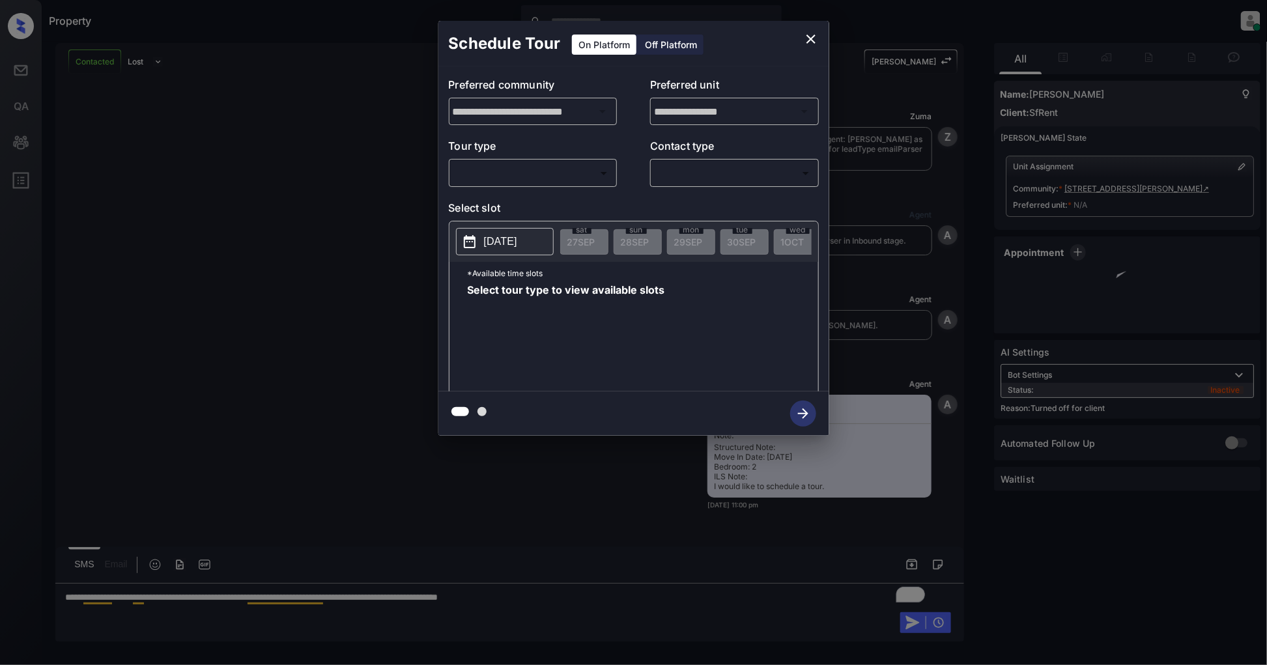
scroll to position [1710, 0]
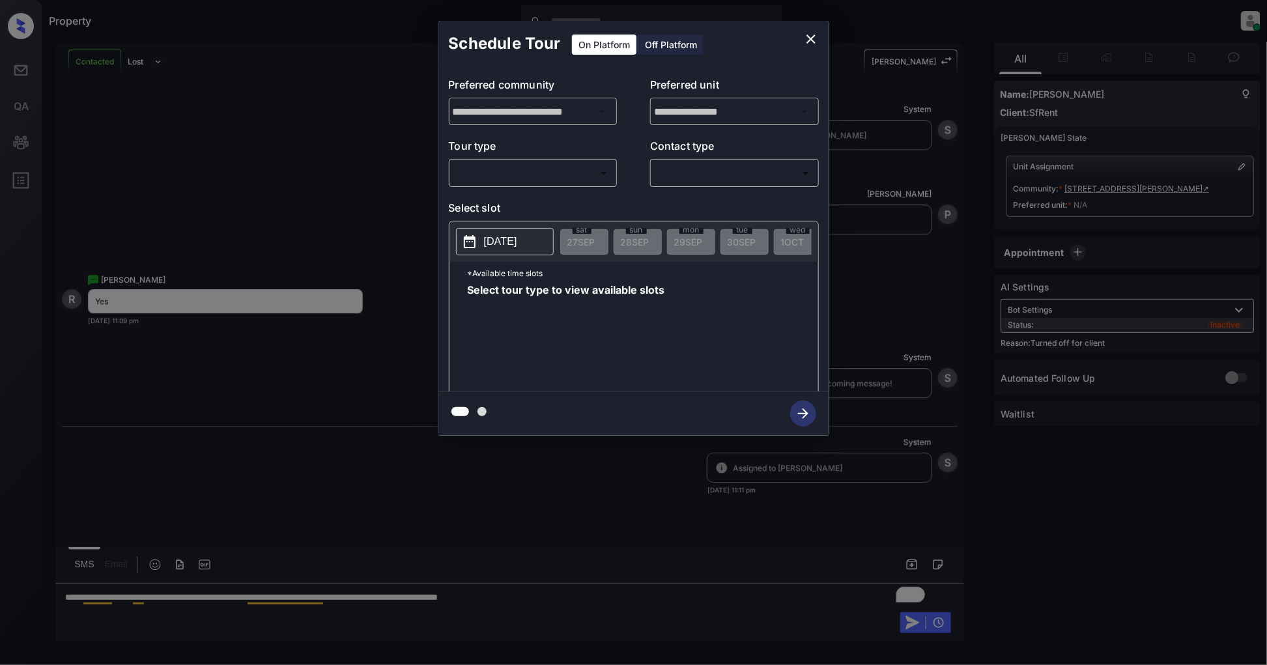
click at [811, 37] on icon "close" at bounding box center [811, 39] width 16 height 16
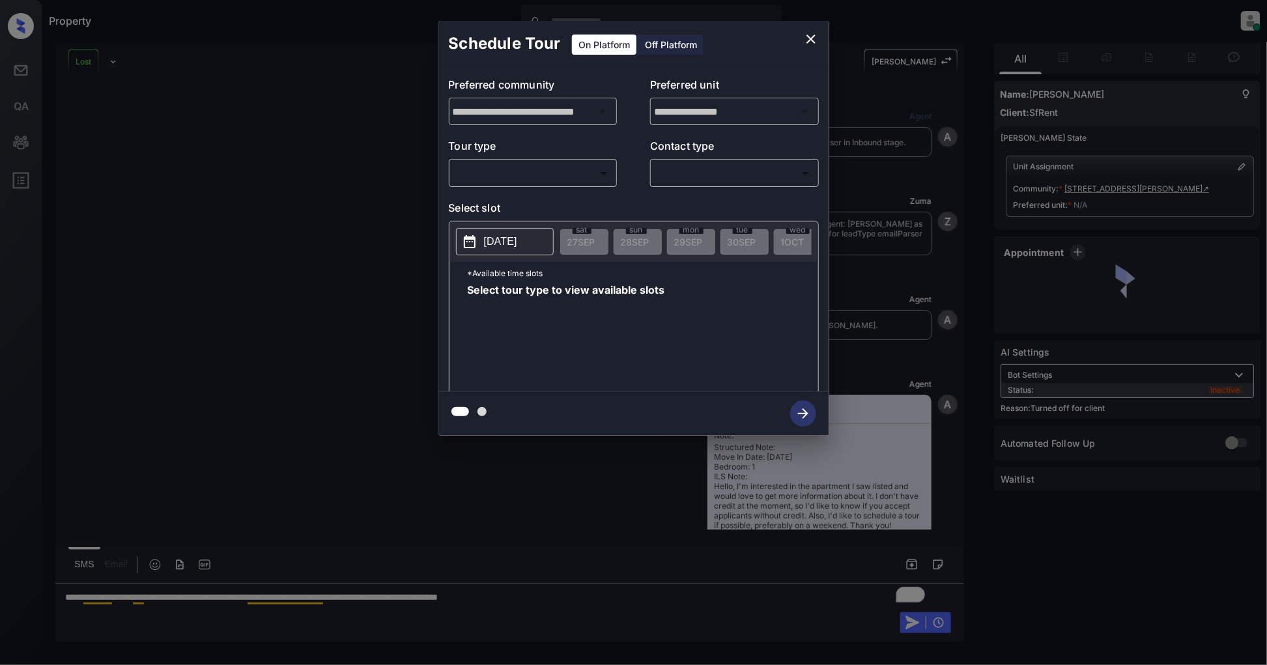
scroll to position [1760, 0]
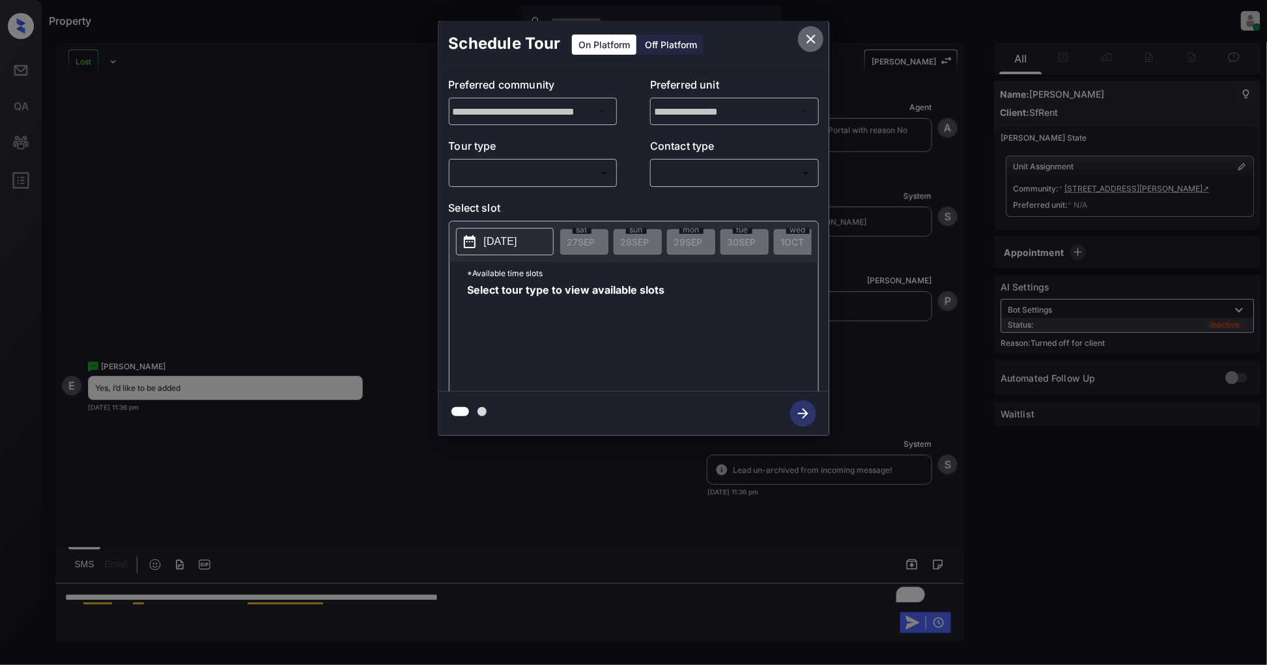
click at [817, 33] on icon "close" at bounding box center [811, 39] width 16 height 16
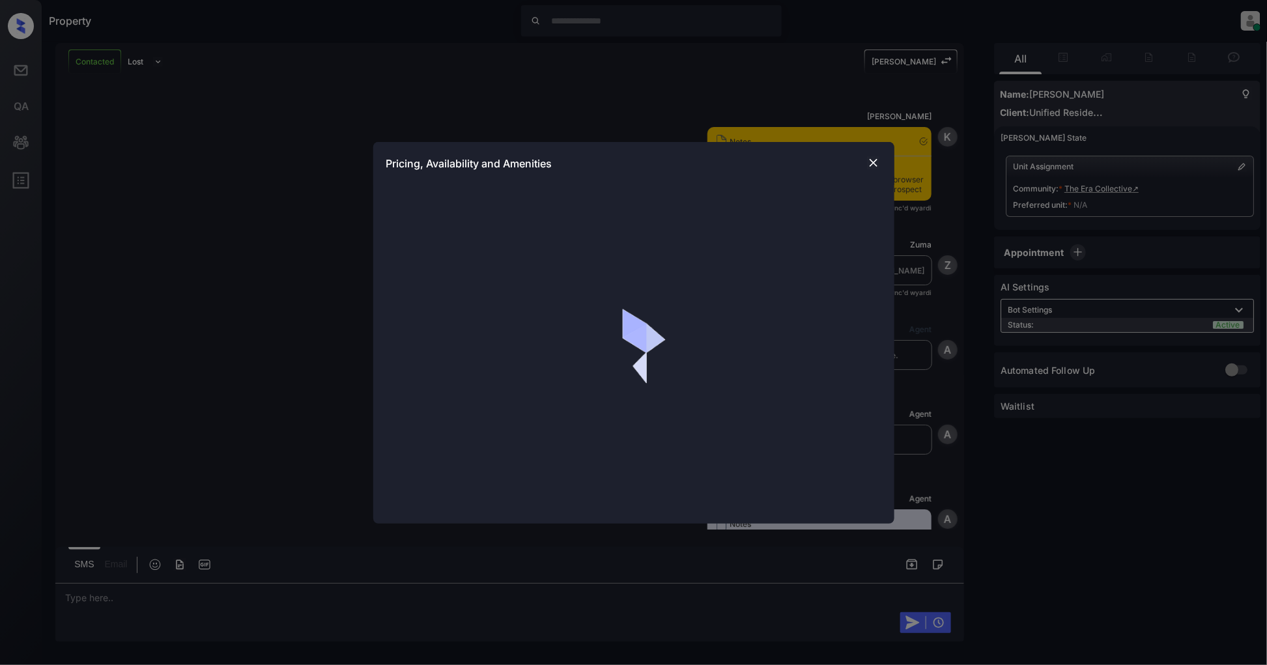
scroll to position [949, 0]
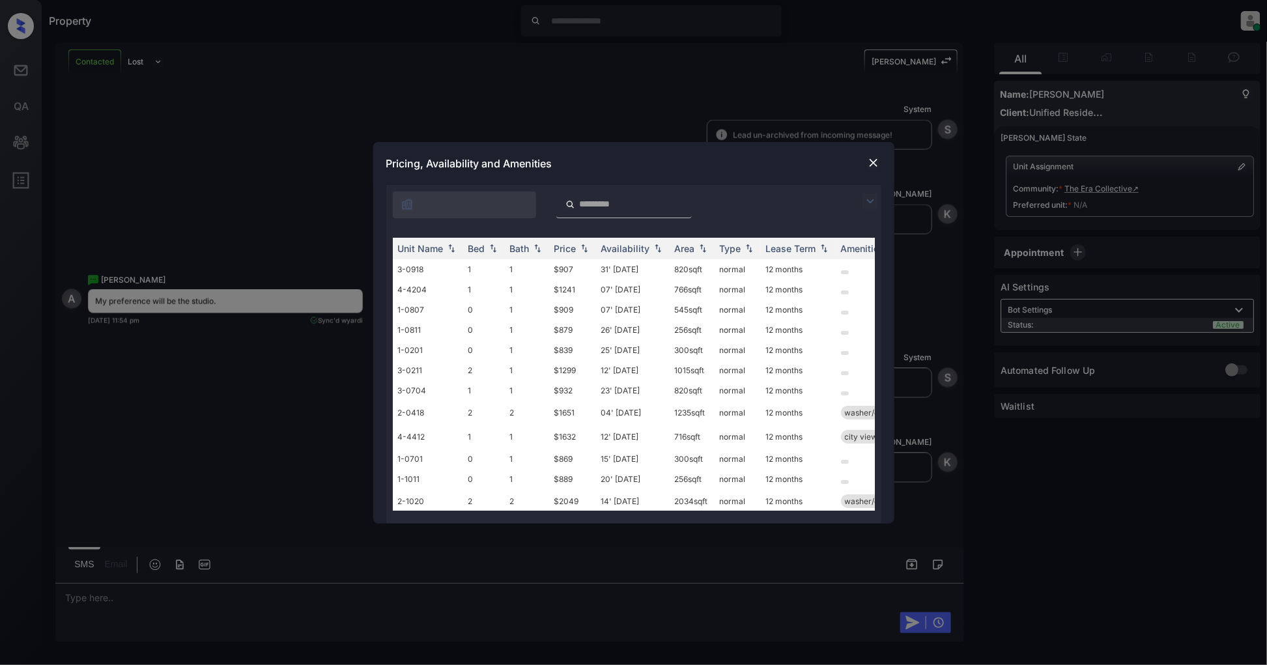
click at [865, 200] on img at bounding box center [871, 201] width 16 height 16
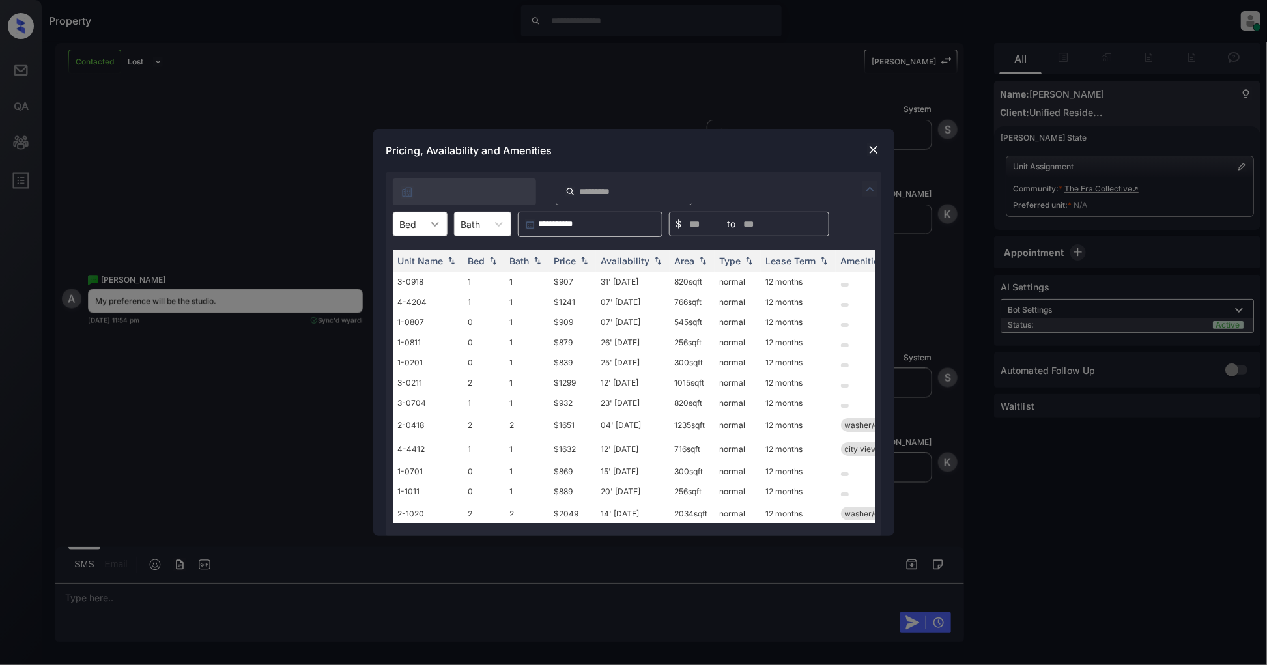
click at [426, 224] on div at bounding box center [434, 223] width 23 height 23
click at [413, 259] on div "0" at bounding box center [420, 255] width 55 height 23
click at [582, 261] on img at bounding box center [584, 261] width 13 height 9
click at [582, 261] on img at bounding box center [584, 261] width 13 height 10
drag, startPoint x: 592, startPoint y: 277, endPoint x: 536, endPoint y: 282, distance: 55.6
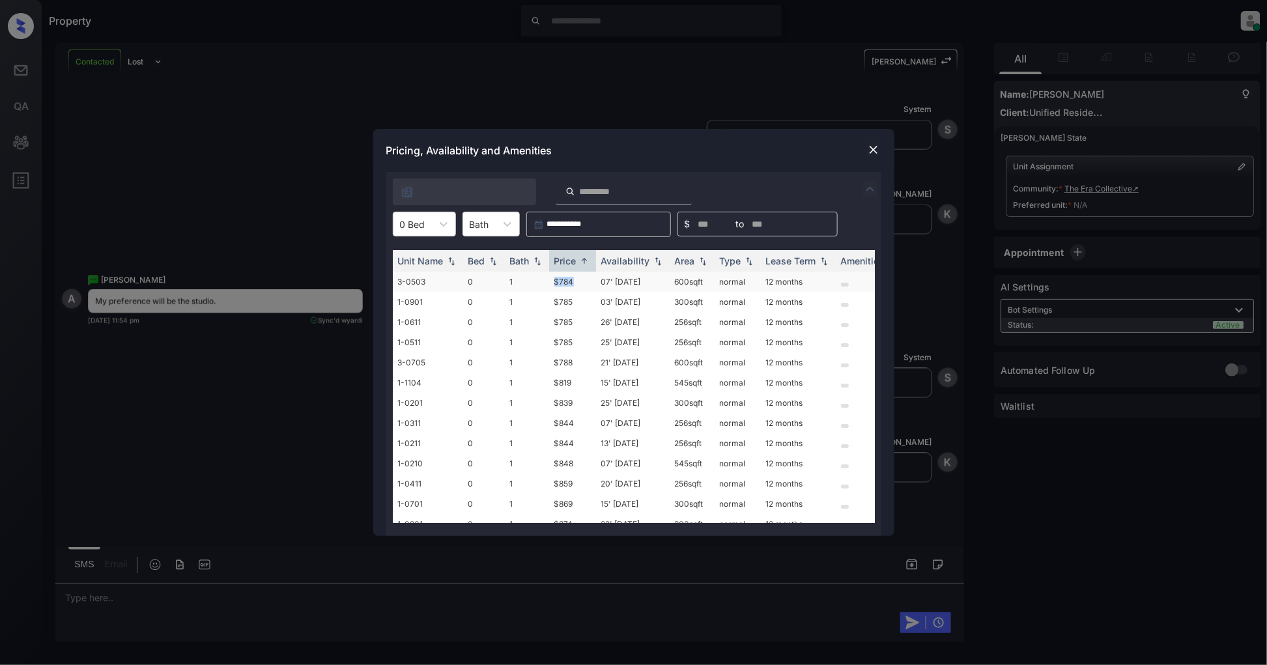
click at [536, 282] on tr "3-0503 0 1 $784 07' Dec 25 600 sqft normal 12 months" at bounding box center [733, 282] width 681 height 20
copy tr "$784"
click at [874, 143] on img at bounding box center [873, 149] width 13 height 13
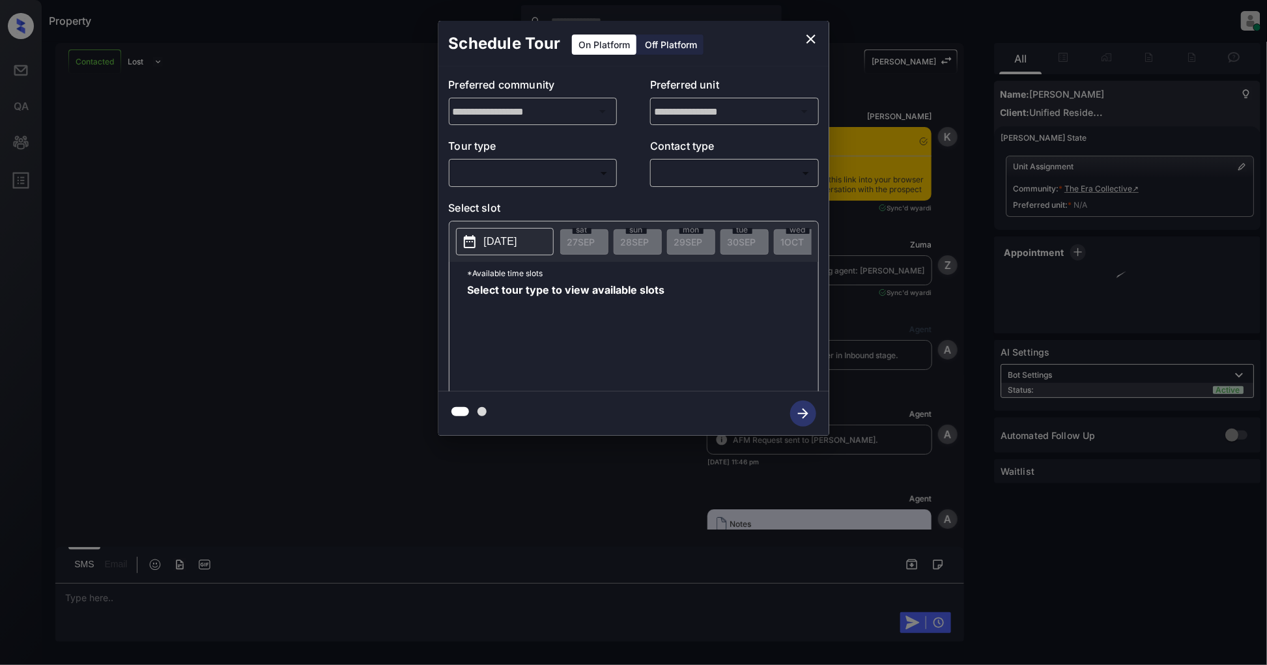
scroll to position [806, 0]
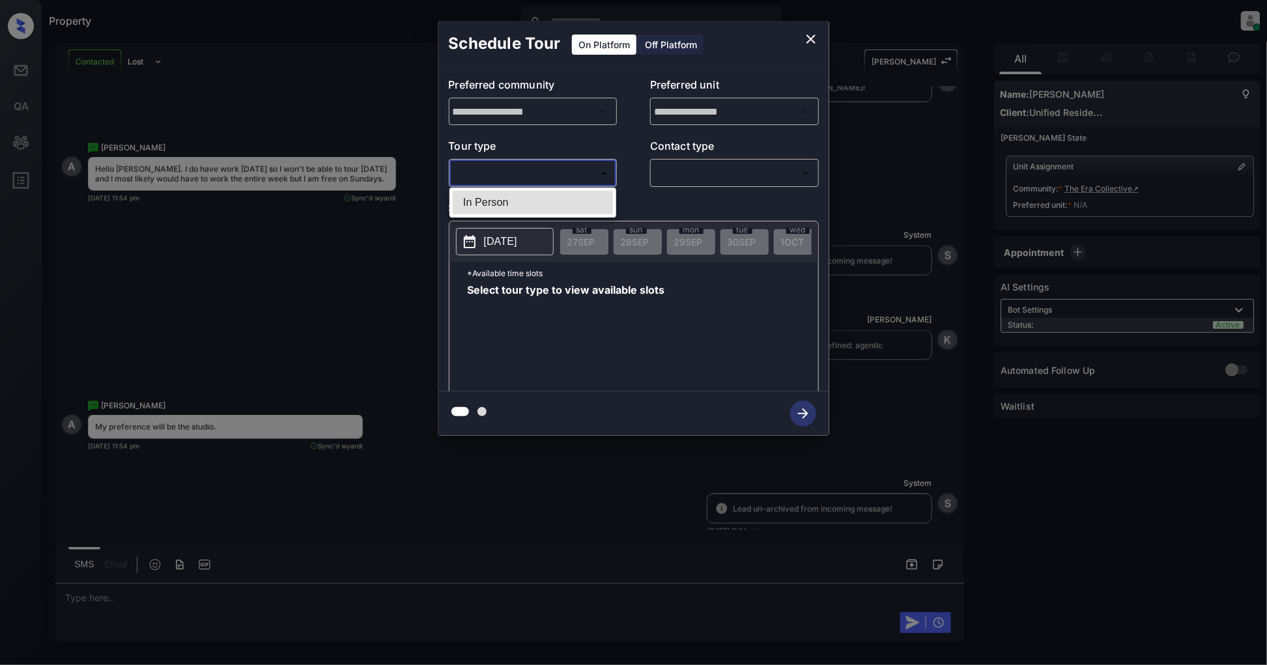
click at [529, 173] on body "Property Patrick Deasis Online Set yourself offline Set yourself on break Profi…" at bounding box center [633, 332] width 1267 height 665
click at [496, 205] on li "In Person" at bounding box center [533, 202] width 160 height 23
type input "********"
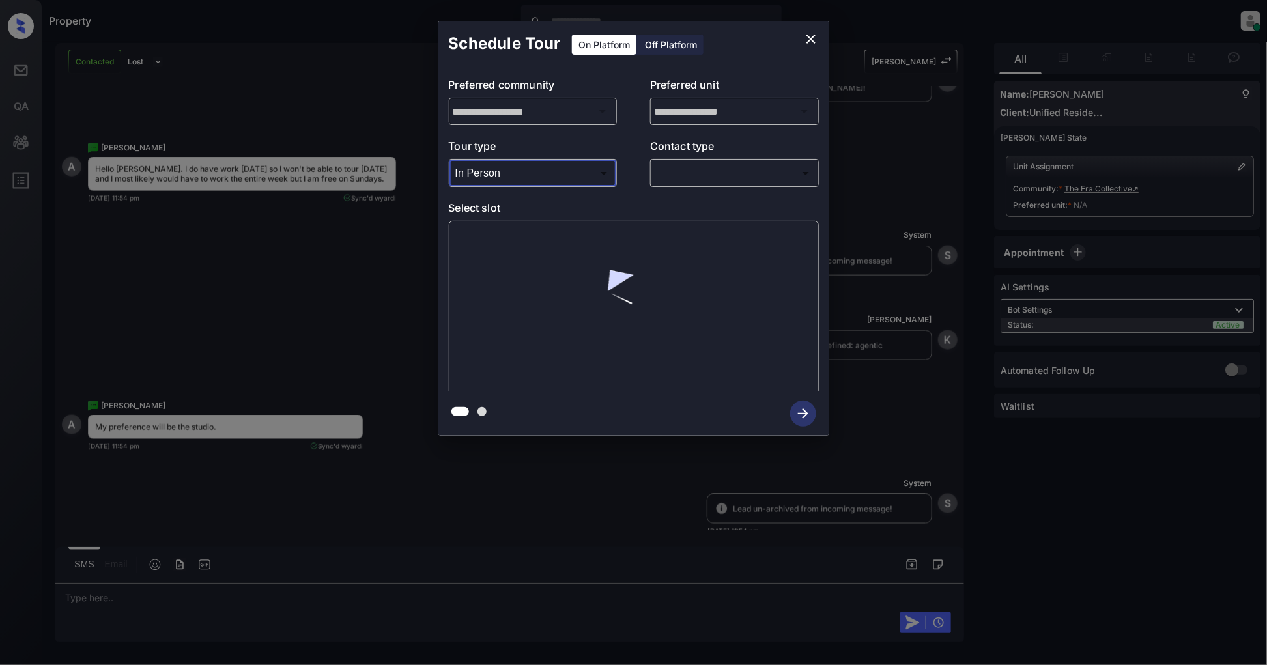
click at [687, 176] on body "Property Patrick Deasis Online Set yourself offline Set yourself on break Profi…" at bounding box center [633, 332] width 1267 height 665
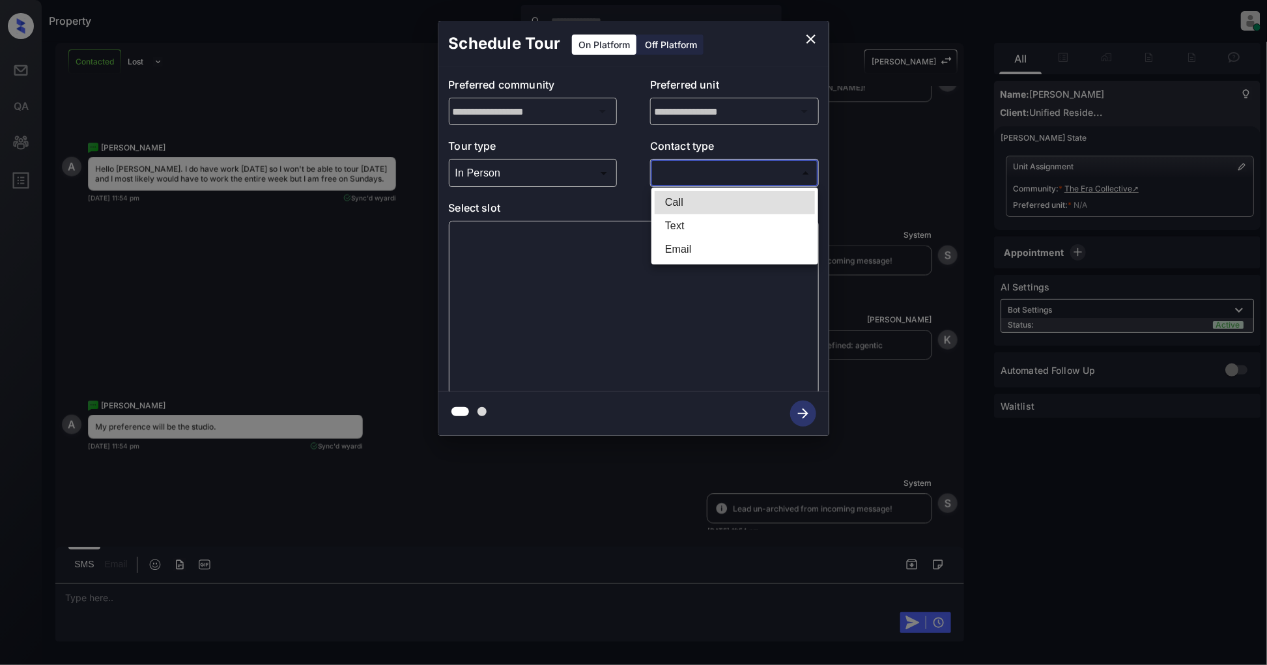
click at [679, 225] on li "Text" at bounding box center [735, 225] width 160 height 23
type input "****"
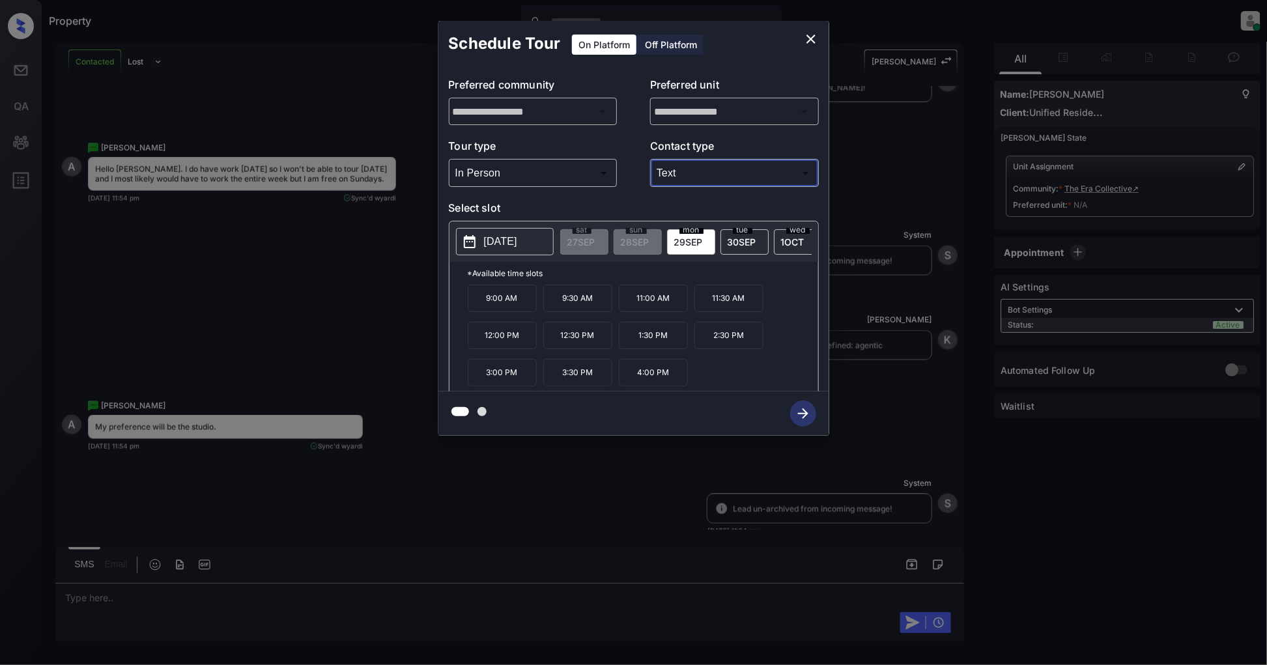
click at [517, 238] on p "2025-09-29" at bounding box center [500, 242] width 33 height 16
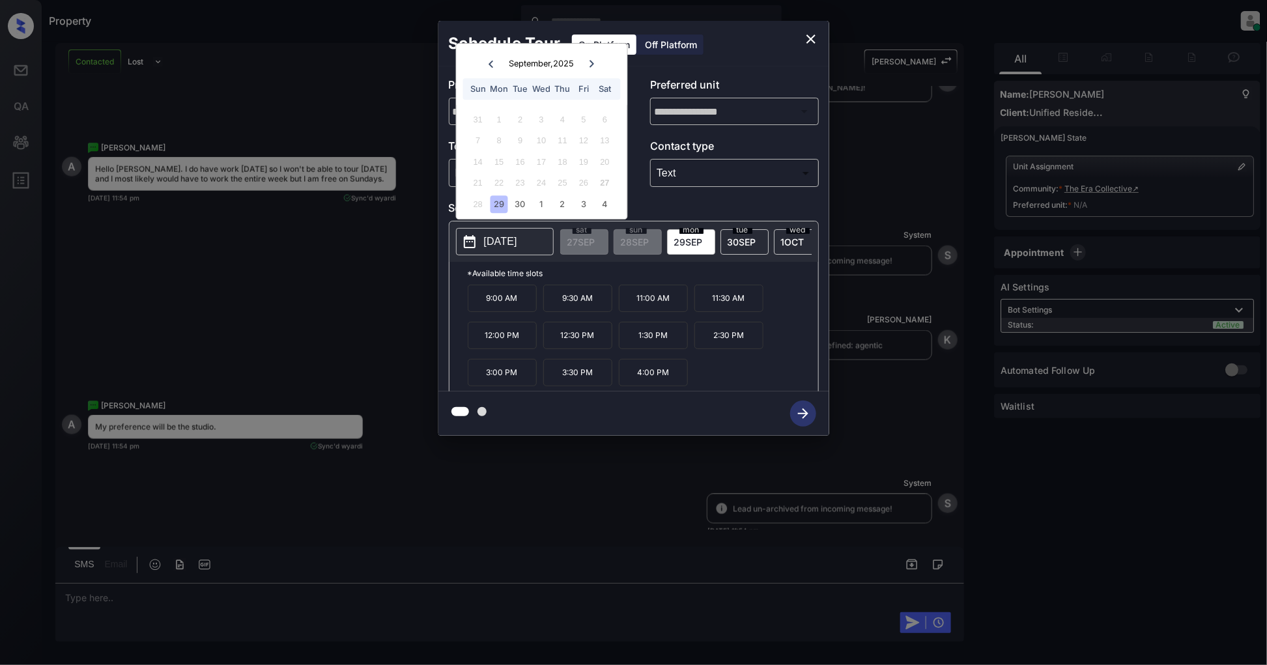
click at [595, 64] on icon at bounding box center [592, 64] width 8 height 8
click at [489, 66] on icon at bounding box center [491, 64] width 8 height 8
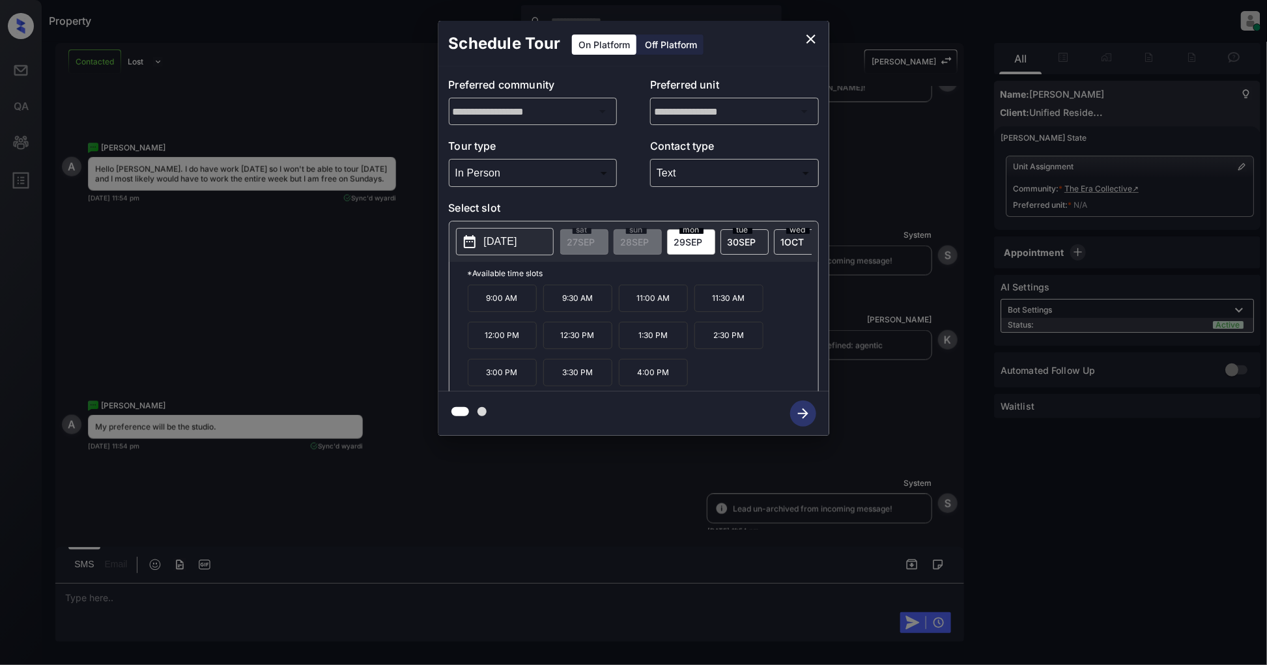
click at [345, 283] on div "**********" at bounding box center [633, 228] width 1267 height 457
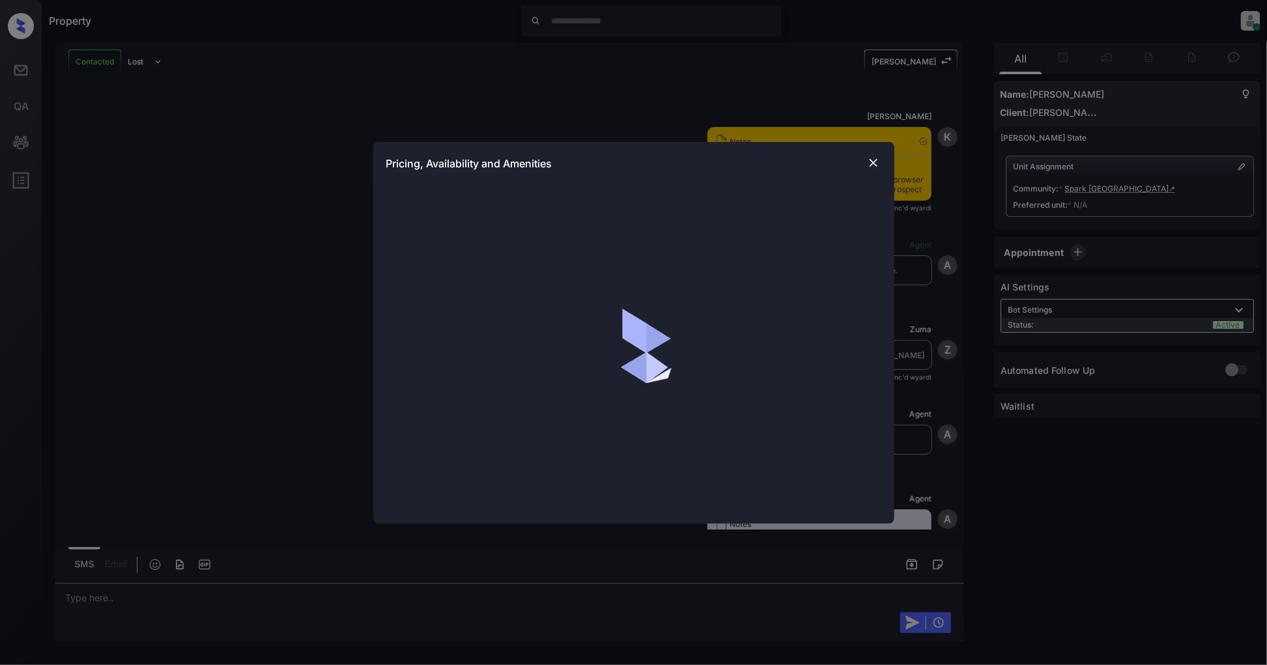
scroll to position [1206, 0]
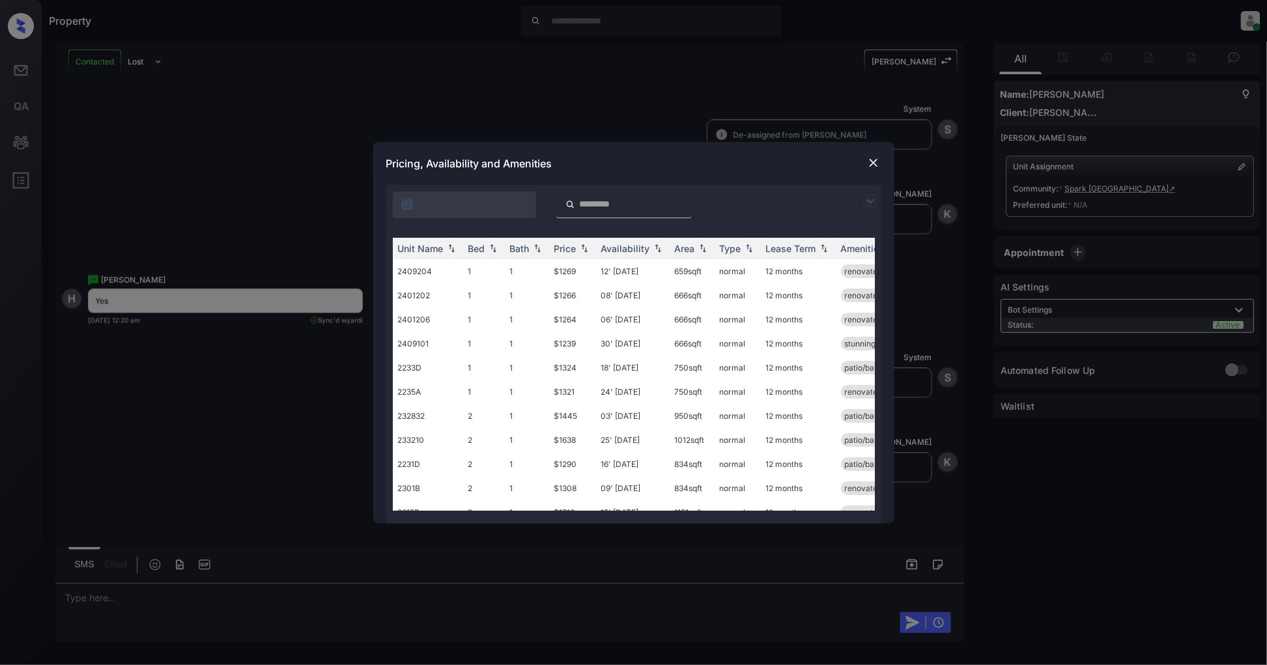
click at [864, 195] on img at bounding box center [871, 201] width 16 height 16
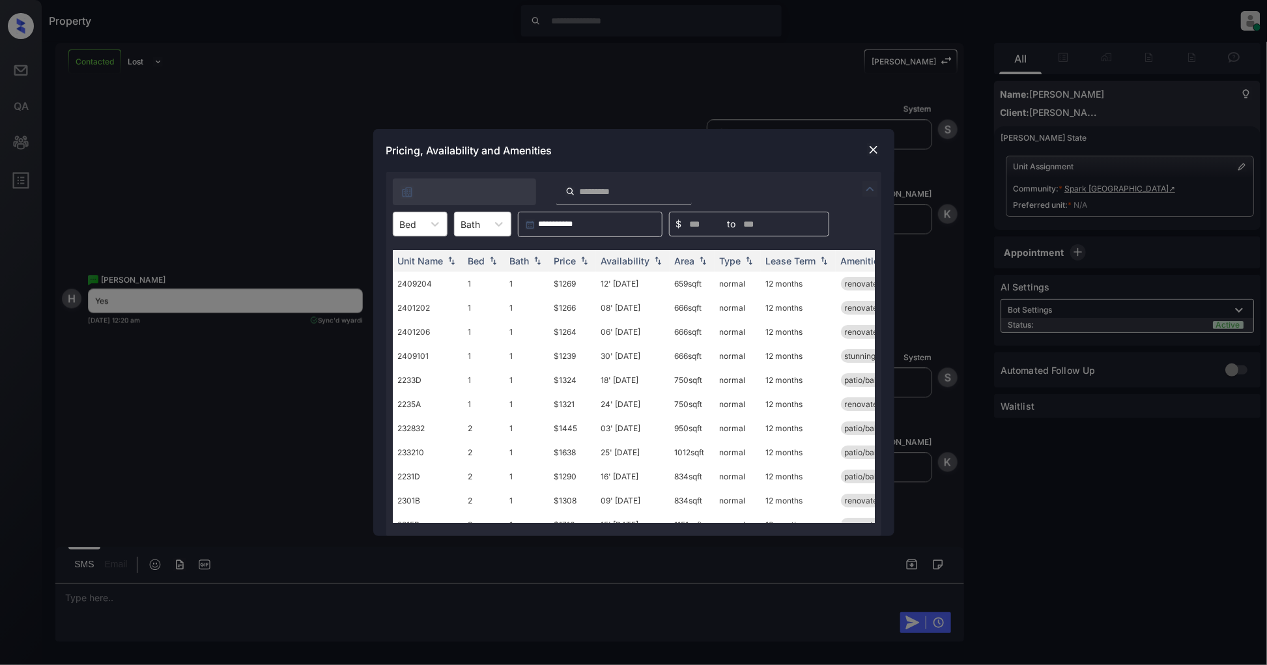
click at [405, 219] on div at bounding box center [408, 225] width 17 height 14
click at [406, 278] on div "2" at bounding box center [420, 279] width 55 height 23
click at [584, 262] on img at bounding box center [584, 261] width 13 height 9
click at [584, 262] on img at bounding box center [584, 261] width 13 height 10
drag, startPoint x: 593, startPoint y: 283, endPoint x: 555, endPoint y: 283, distance: 37.8
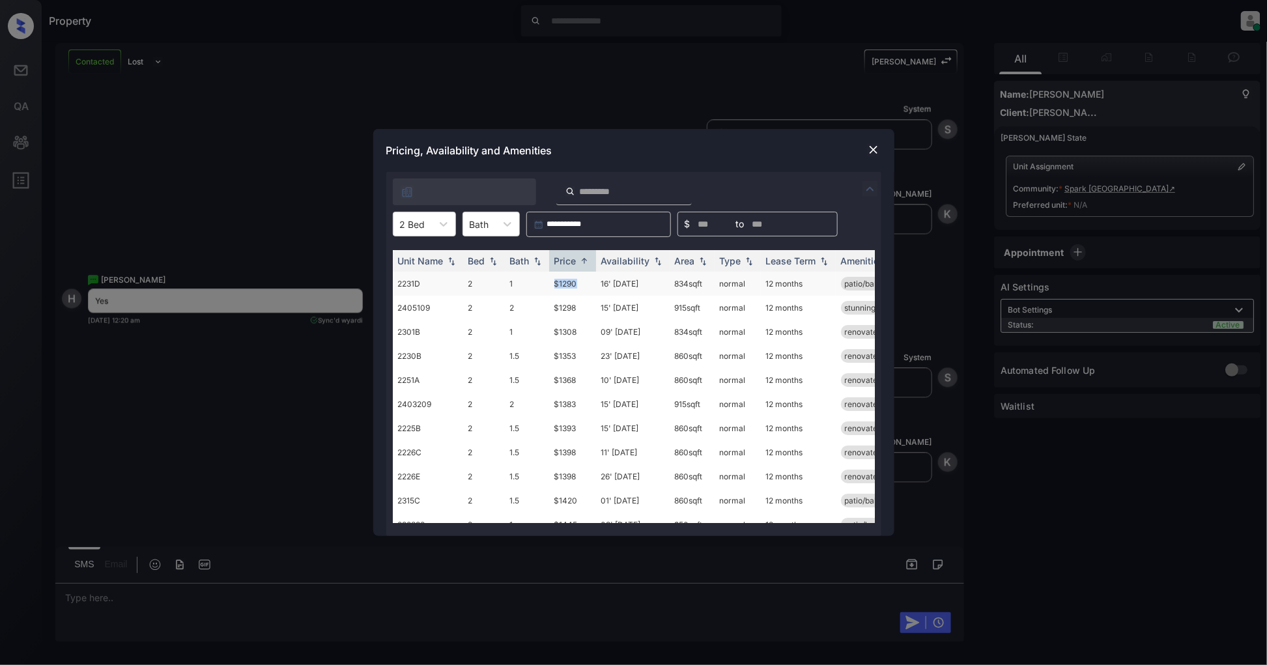
click at [555, 283] on td "$1290" at bounding box center [572, 284] width 47 height 24
copy td "$1290"
click at [876, 151] on img at bounding box center [873, 149] width 13 height 13
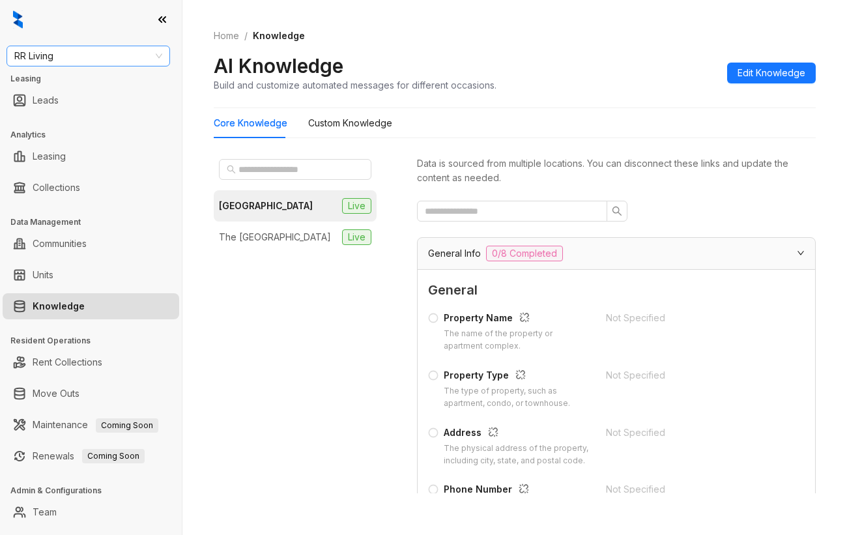
click at [87, 63] on span "RR Living" at bounding box center [88, 56] width 148 height 20
type input "****"
click at [81, 81] on div "[PERSON_NAME] [PERSON_NAME]" at bounding box center [88, 82] width 143 height 14
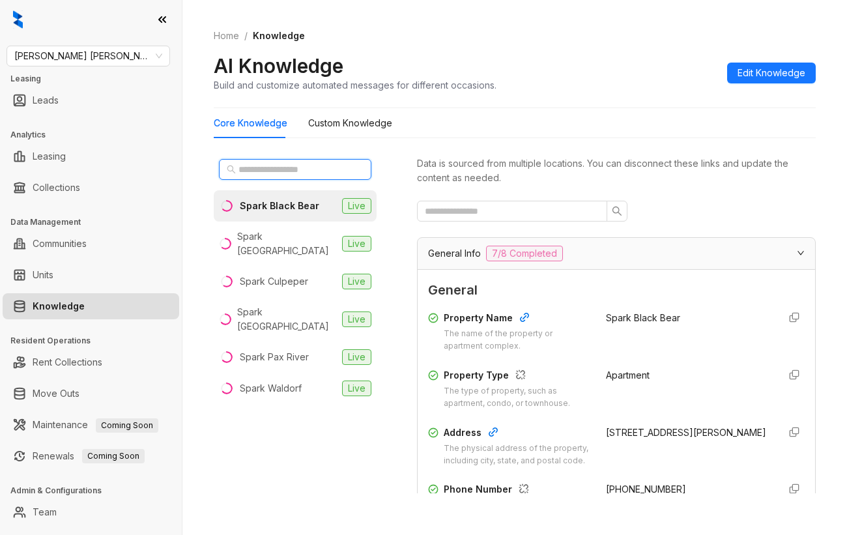
click at [313, 173] on input "text" at bounding box center [295, 169] width 115 height 14
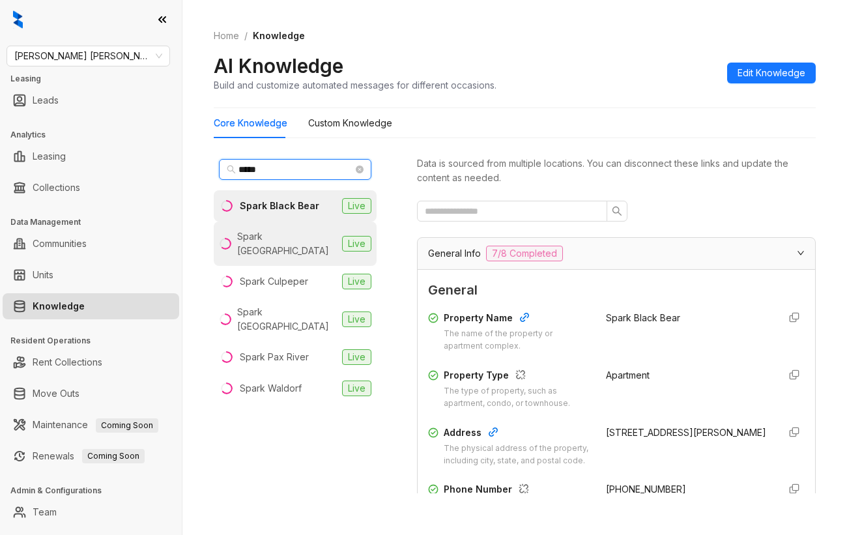
type input "*****"
click at [327, 248] on li "Spark Charlottesville Live" at bounding box center [295, 244] width 163 height 44
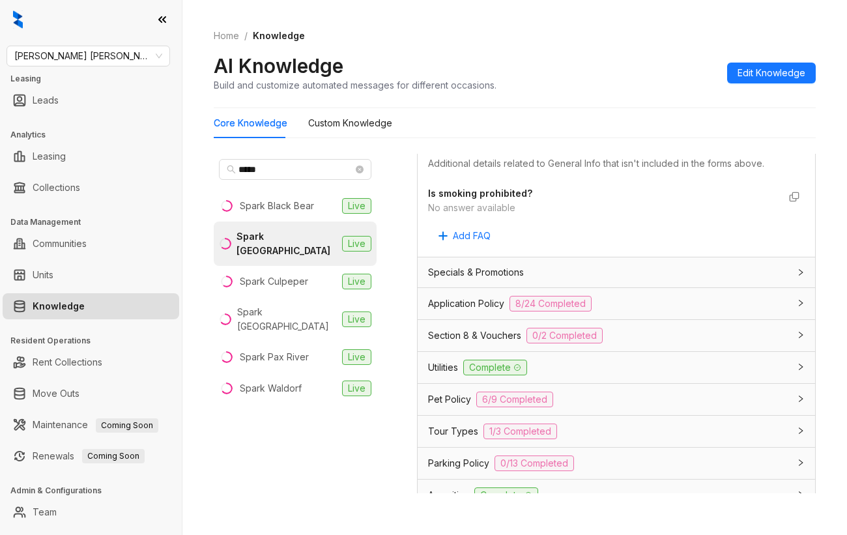
scroll to position [782, 0]
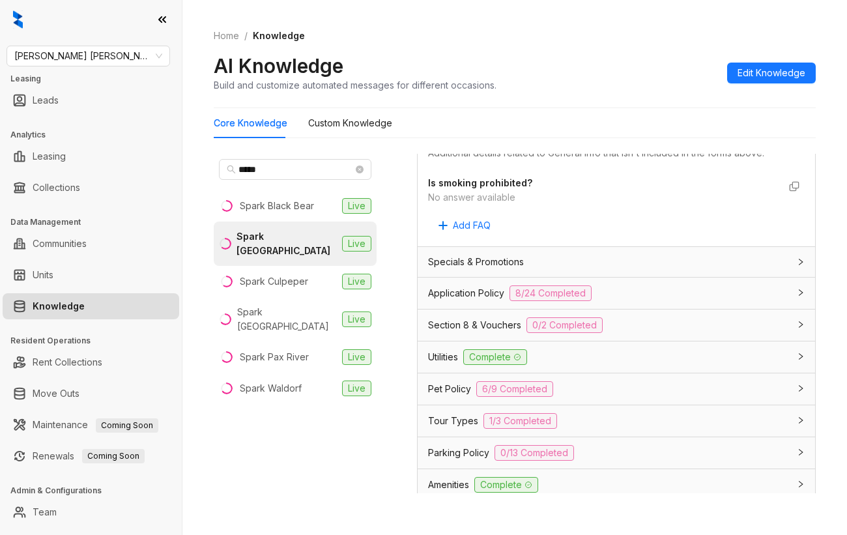
click at [618, 365] on div "Utilities Complete" at bounding box center [608, 357] width 361 height 16
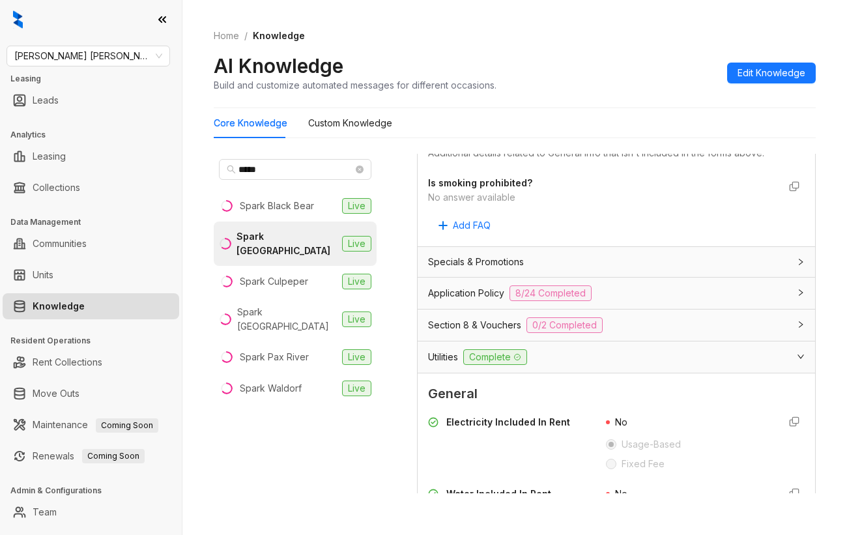
click at [590, 365] on div "Utilities Complete" at bounding box center [608, 357] width 361 height 16
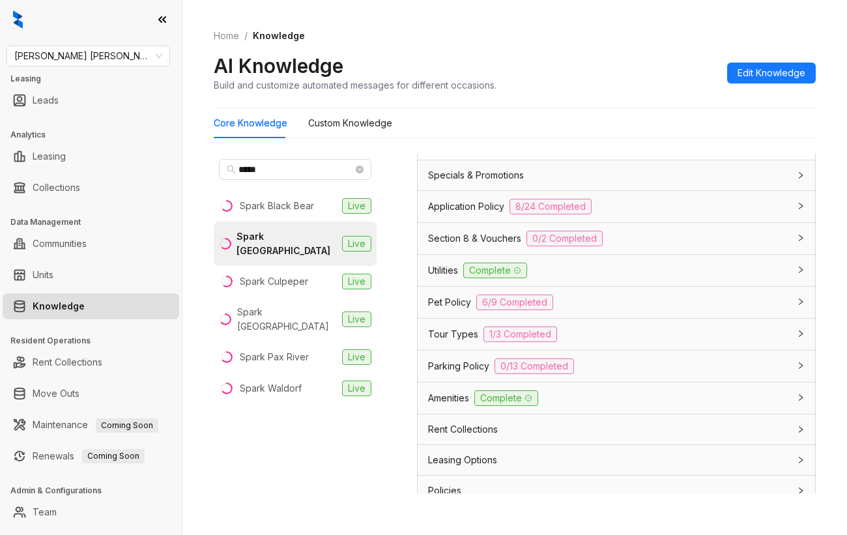
scroll to position [931, 0]
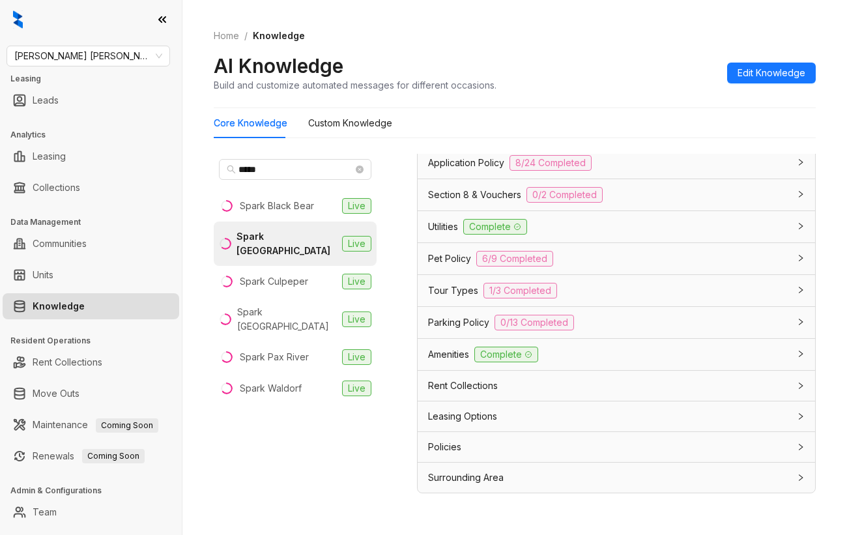
click at [622, 364] on div "Amenities Complete" at bounding box center [616, 354] width 397 height 31
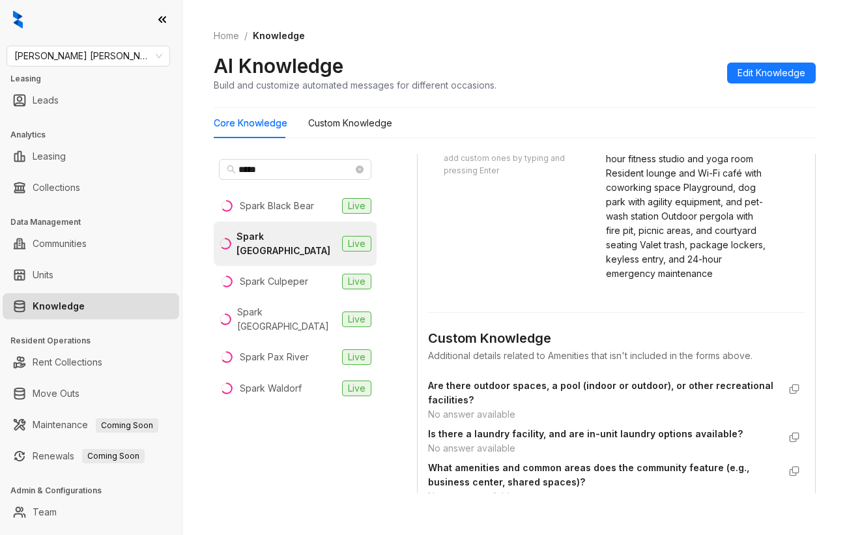
scroll to position [1278, 0]
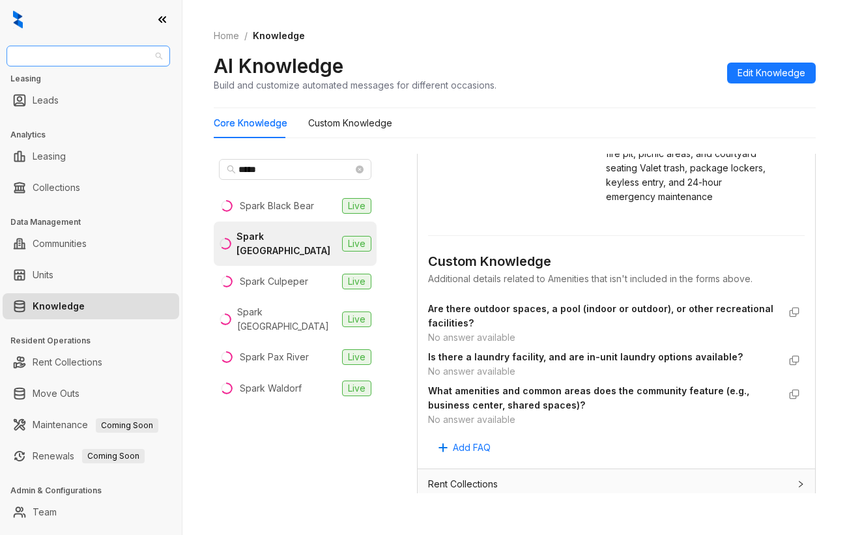
click at [87, 55] on span "Gates Hudson" at bounding box center [88, 56] width 148 height 20
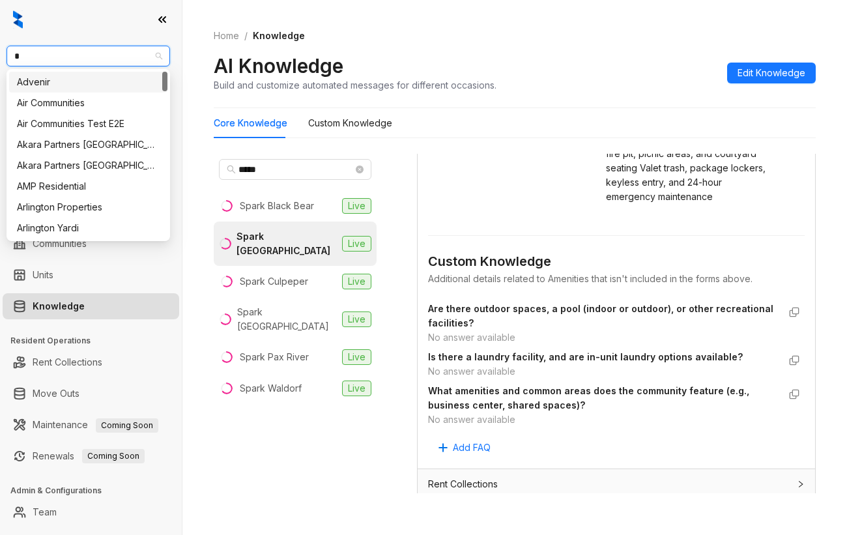
type input "**"
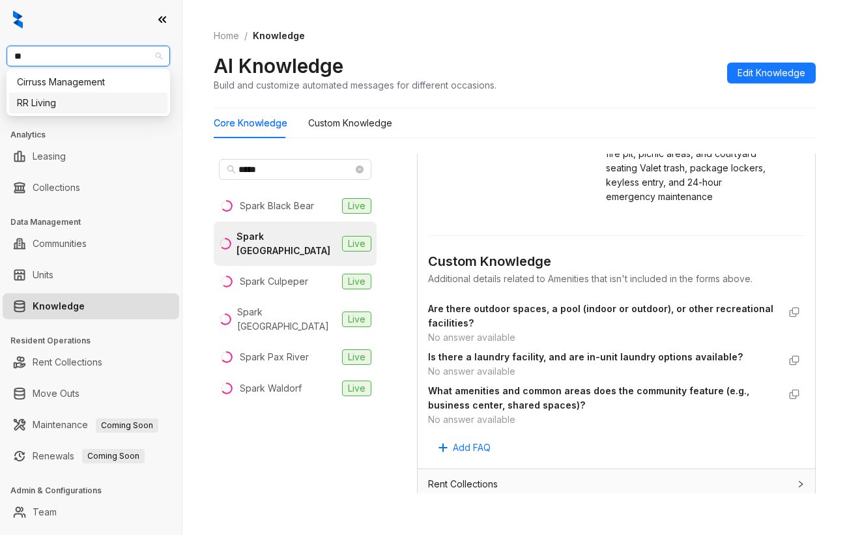
click at [81, 102] on div "RR Living" at bounding box center [88, 103] width 143 height 14
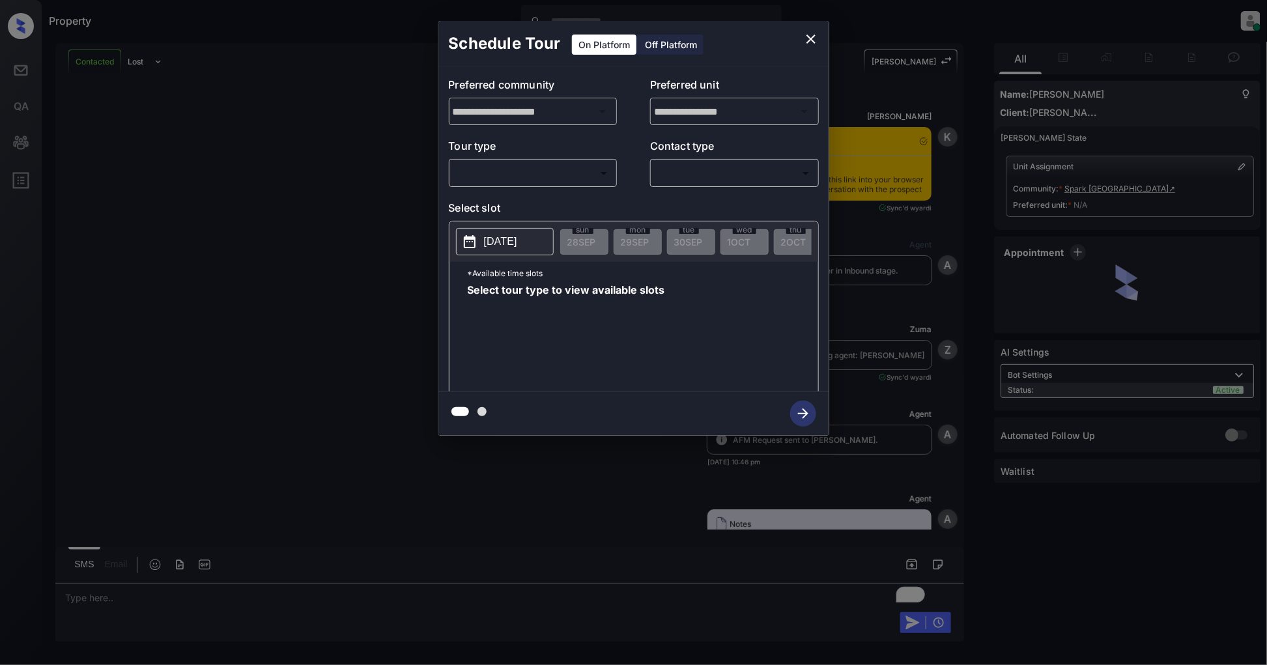
scroll to position [2456, 0]
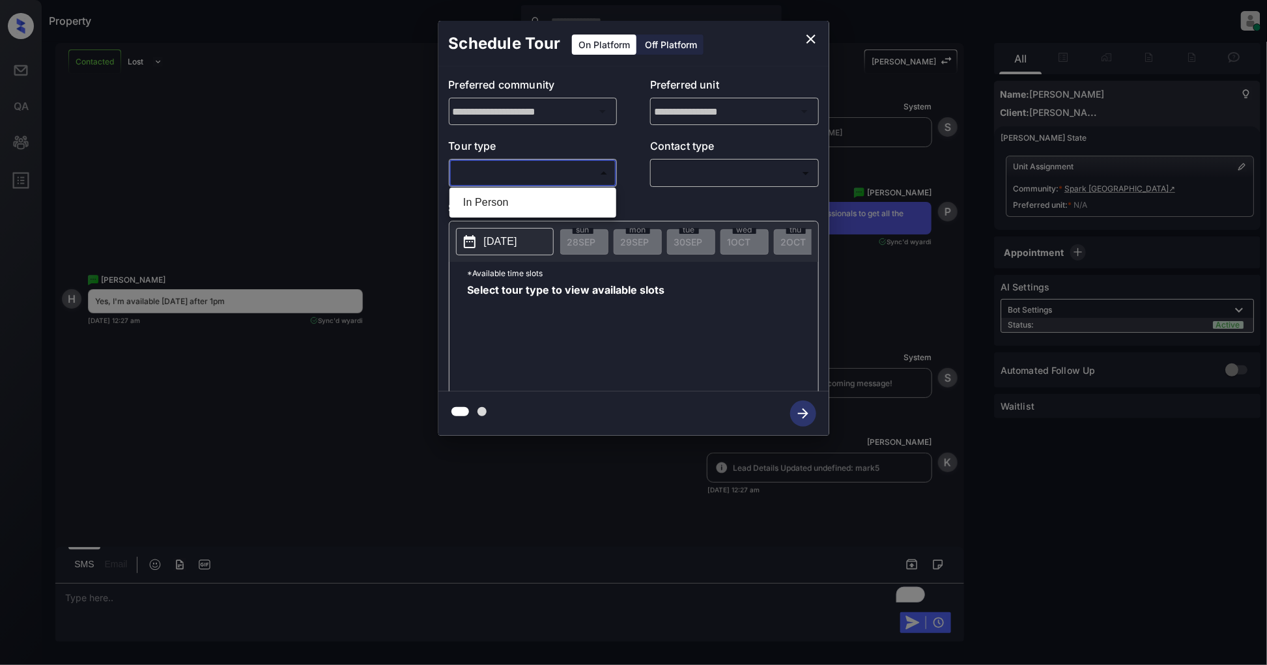
click at [571, 171] on body "Property [PERSON_NAME] Online Set yourself offline Set yourself on break Profil…" at bounding box center [633, 332] width 1267 height 665
click at [522, 204] on li "In Person" at bounding box center [533, 202] width 160 height 23
type input "********"
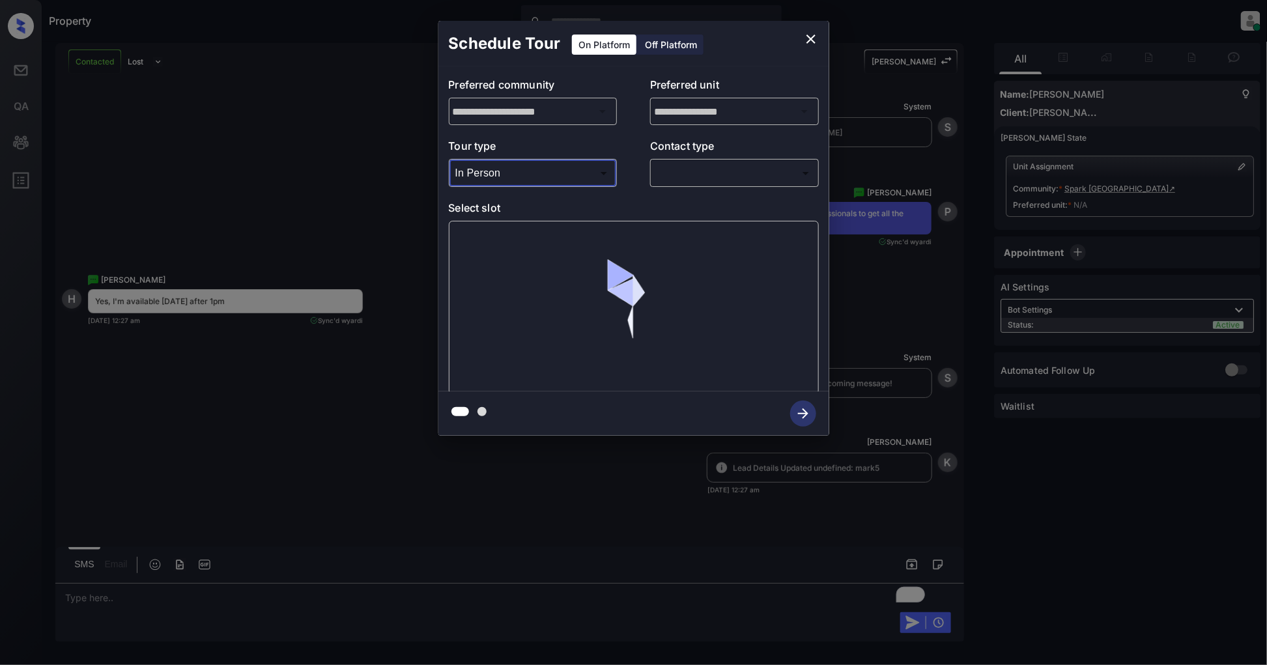
click at [707, 171] on body "Property [PERSON_NAME] Online Set yourself offline Set yourself on break Profil…" at bounding box center [633, 332] width 1267 height 665
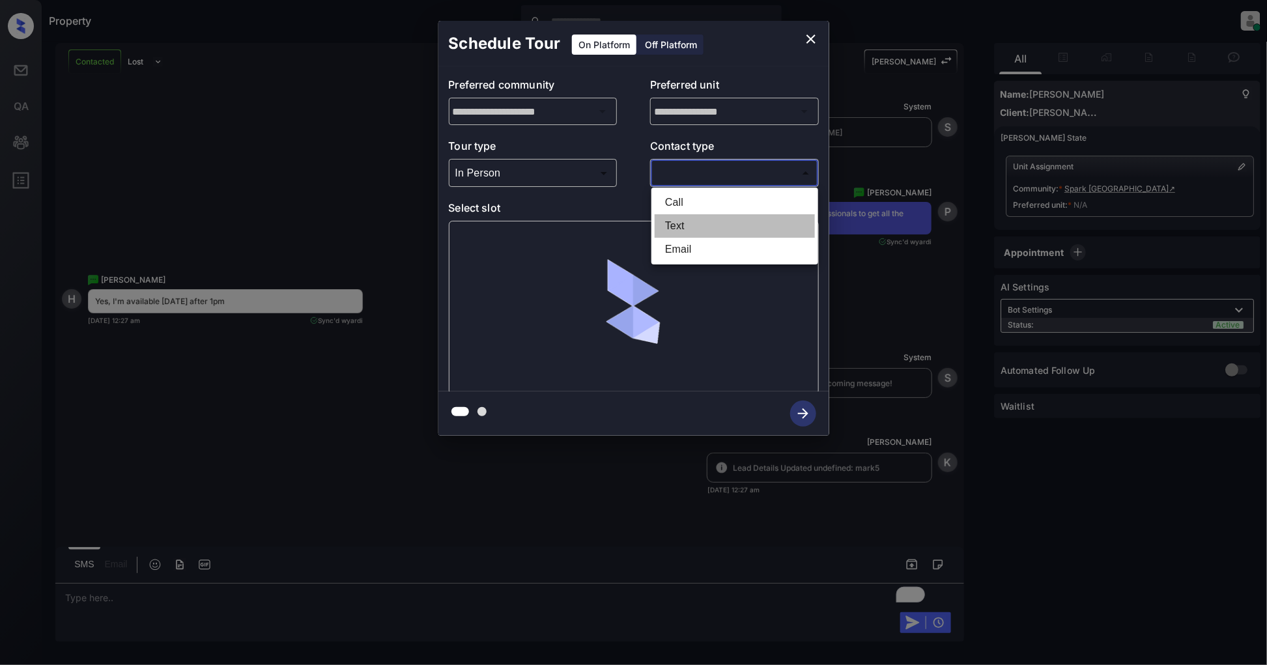
click at [674, 226] on li "Text" at bounding box center [735, 225] width 160 height 23
type input "****"
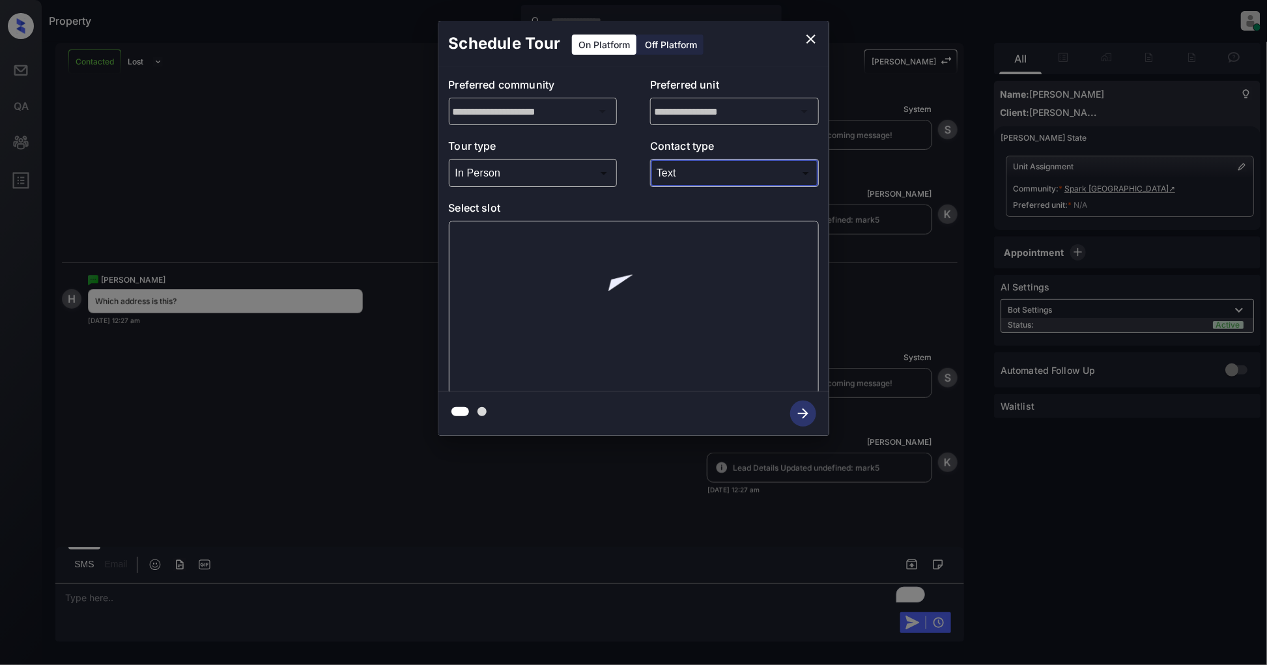
scroll to position [2704, 0]
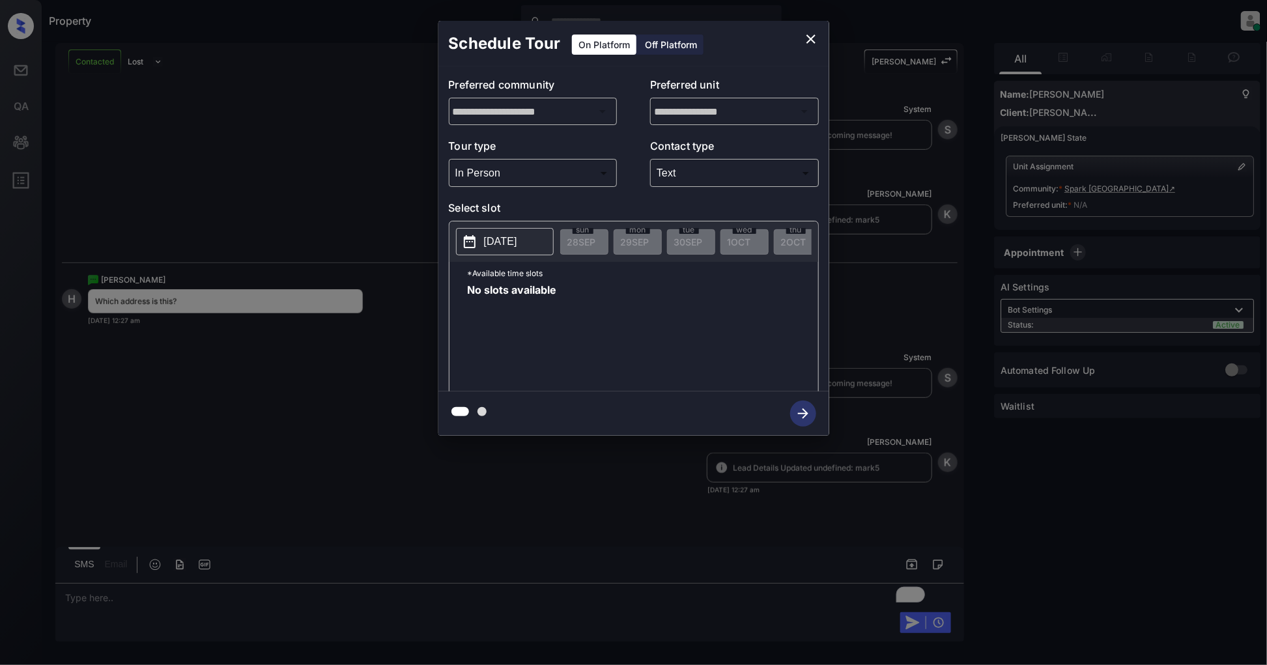
click at [513, 235] on p "[DATE]" at bounding box center [500, 242] width 33 height 16
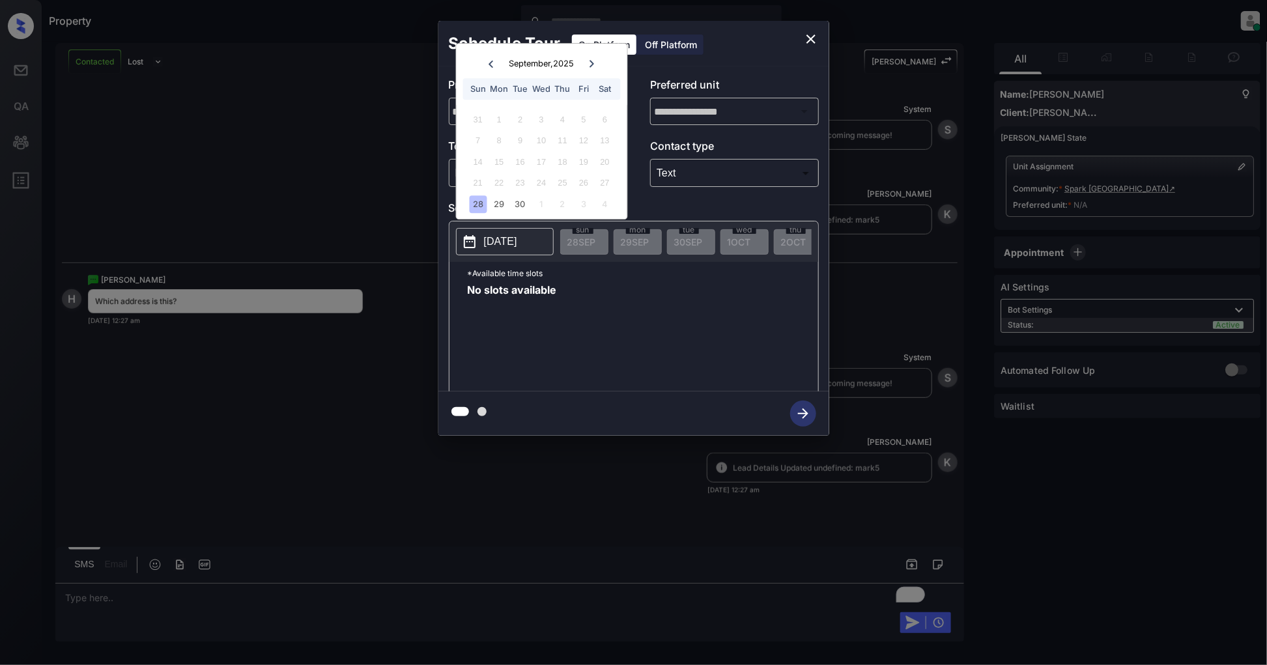
click at [593, 60] on icon at bounding box center [592, 64] width 8 height 8
click at [492, 64] on icon at bounding box center [491, 64] width 8 height 8
click at [519, 203] on div "30" at bounding box center [520, 204] width 18 height 18
click at [547, 205] on div "1" at bounding box center [542, 204] width 18 height 18
click at [552, 141] on div "5 6 7 8 9 10 11" at bounding box center [542, 140] width 162 height 21
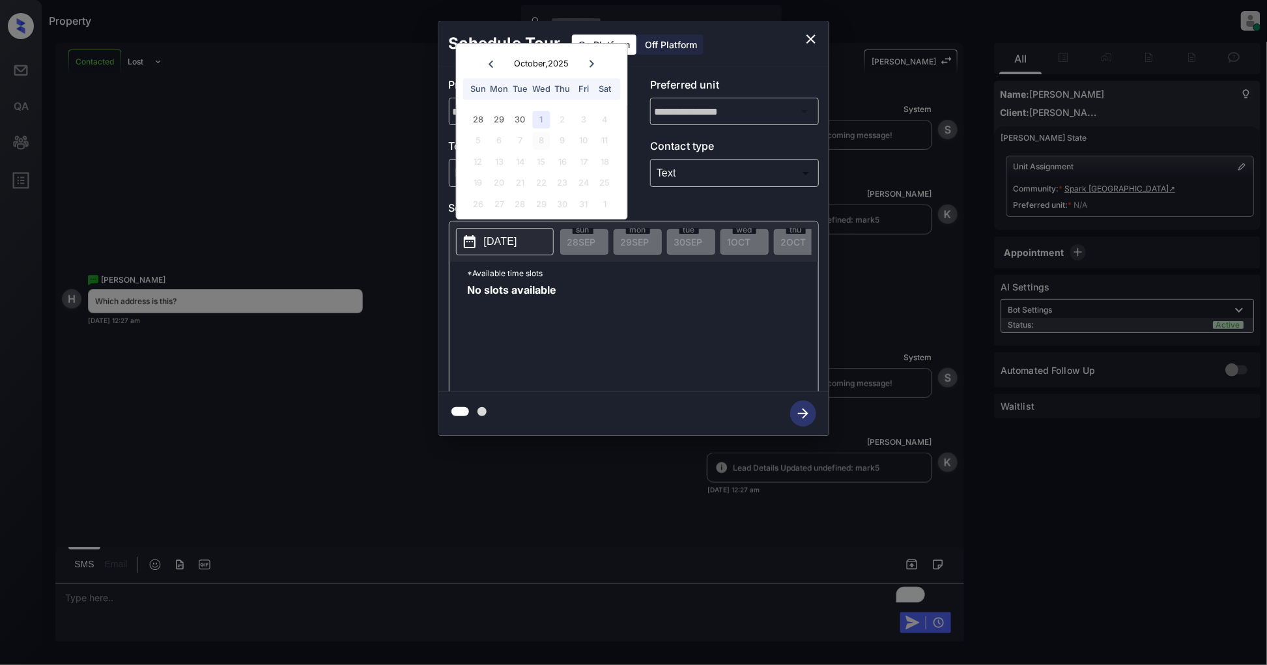
click at [536, 138] on div "8" at bounding box center [542, 141] width 18 height 18
click at [513, 138] on div "7" at bounding box center [520, 141] width 18 height 18
click at [661, 334] on div "No slots available" at bounding box center [643, 337] width 351 height 104
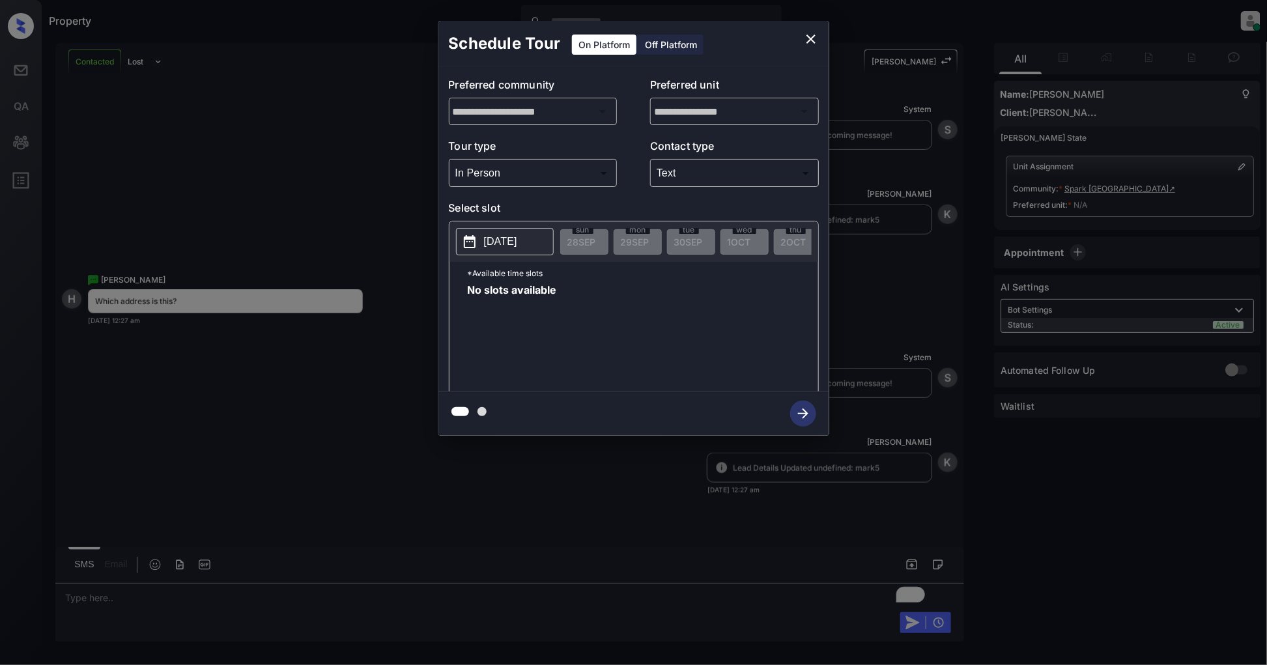
click at [814, 36] on icon "close" at bounding box center [811, 39] width 16 height 16
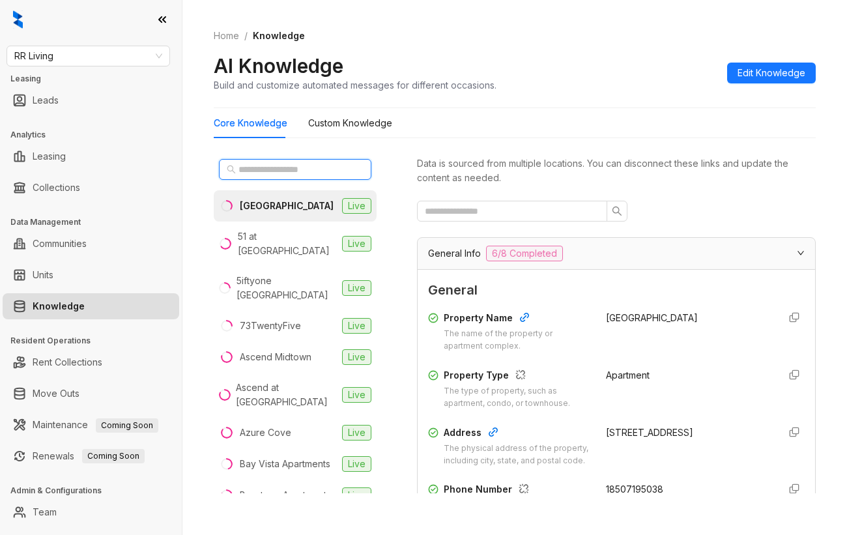
click at [280, 173] on input "text" at bounding box center [295, 169] width 115 height 14
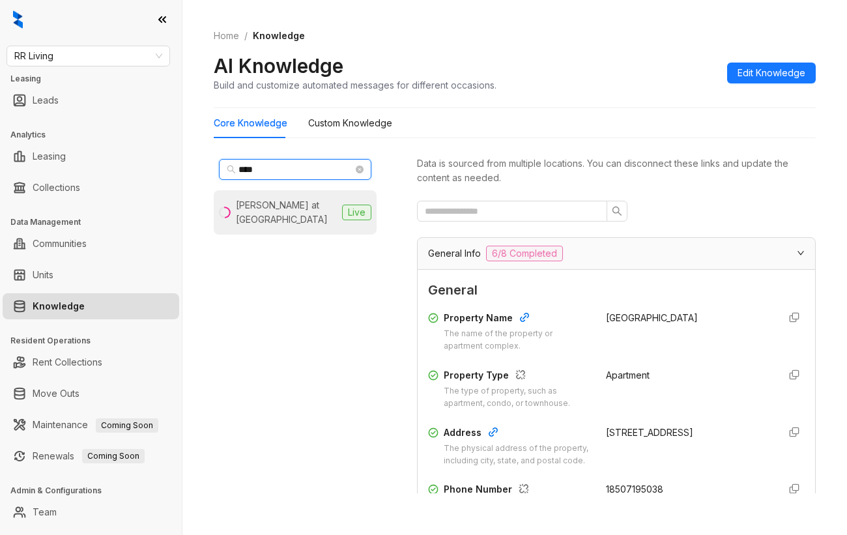
type input "****"
click at [272, 210] on div "[PERSON_NAME] at [GEOGRAPHIC_DATA]" at bounding box center [286, 212] width 101 height 29
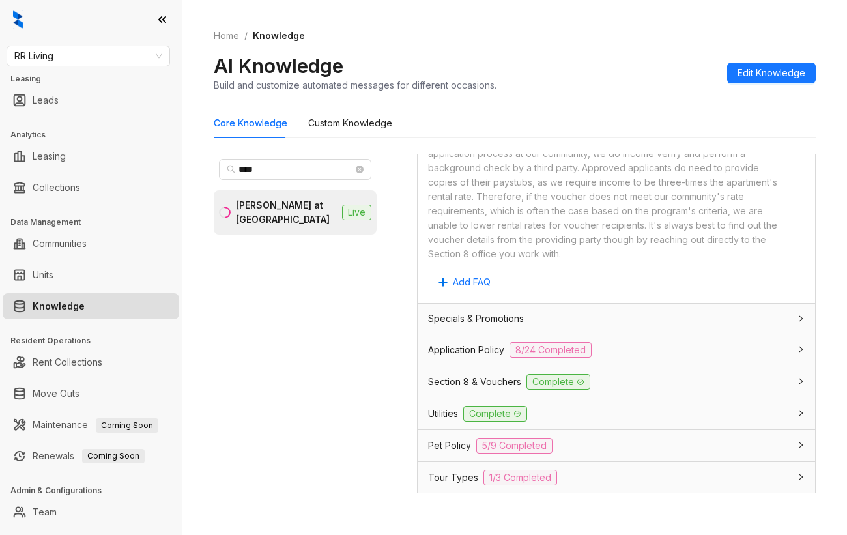
scroll to position [955, 0]
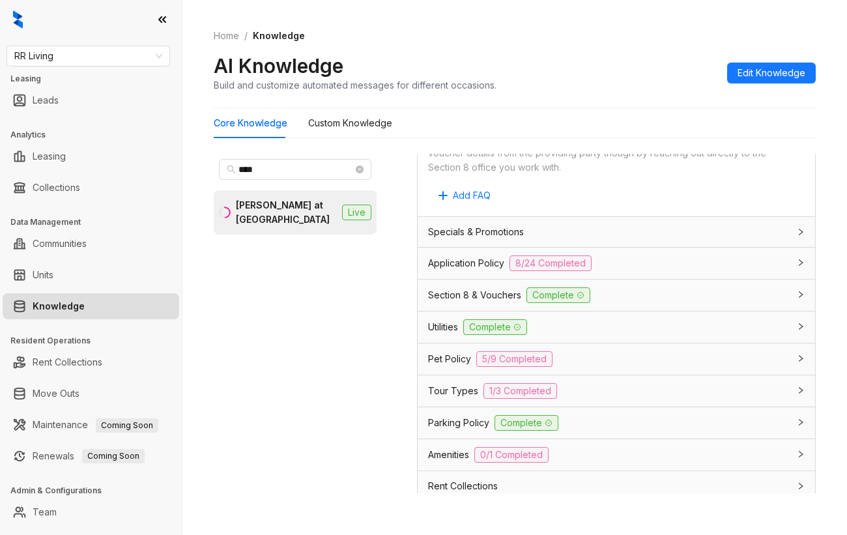
click at [622, 271] on div "Application Policy 8/24 Completed" at bounding box center [608, 263] width 361 height 16
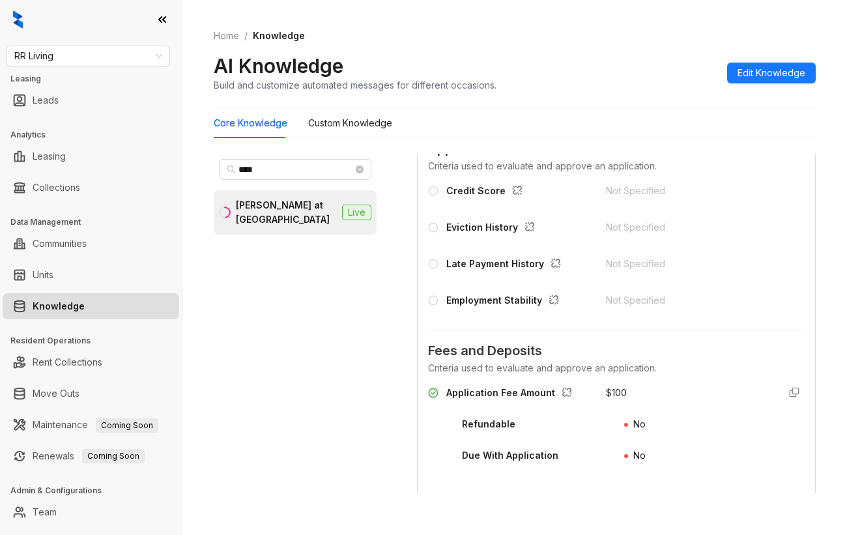
scroll to position [1476, 0]
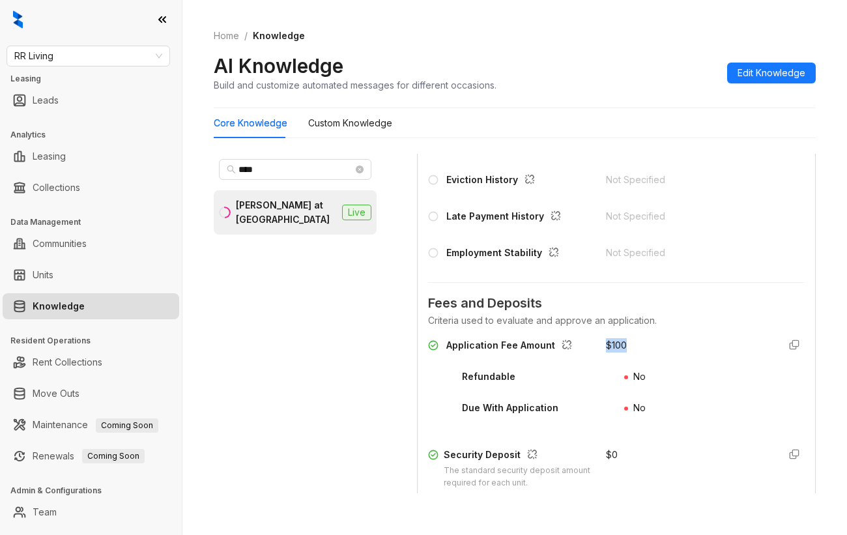
drag, startPoint x: 621, startPoint y: 374, endPoint x: 579, endPoint y: 376, distance: 42.4
click at [579, 359] on div "Application Fee Amount $ 100" at bounding box center [616, 348] width 377 height 21
copy div "$ 100"
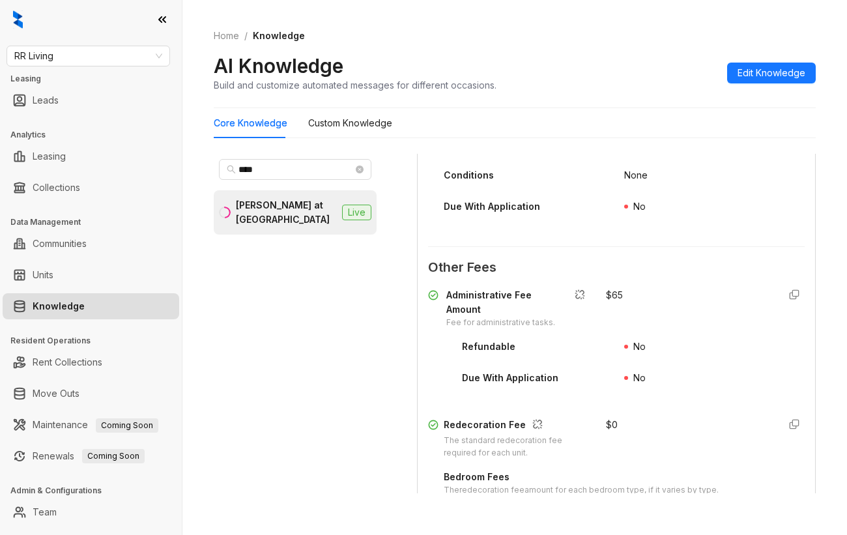
scroll to position [1997, 0]
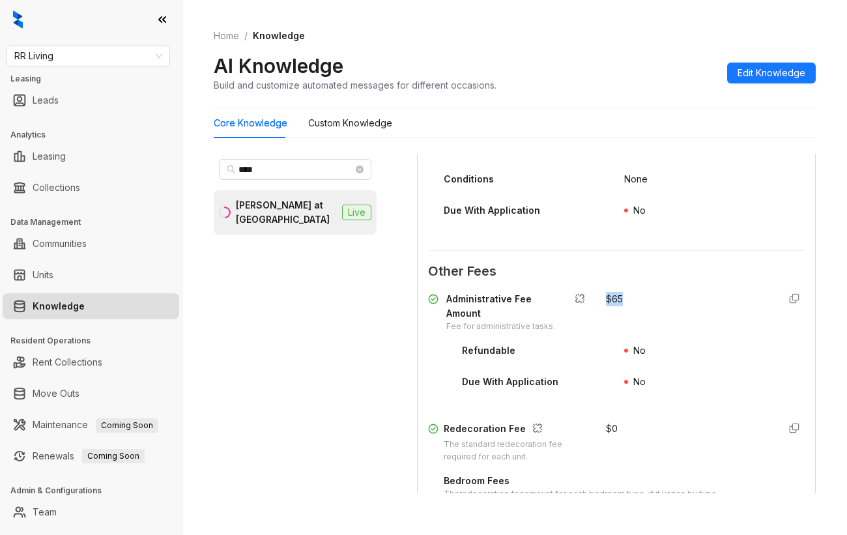
drag, startPoint x: 613, startPoint y: 342, endPoint x: 588, endPoint y: 340, distance: 25.5
click at [606, 333] on div "$ 65" at bounding box center [687, 312] width 162 height 41
copy div "$ 65"
